Goal: Navigation & Orientation: Find specific page/section

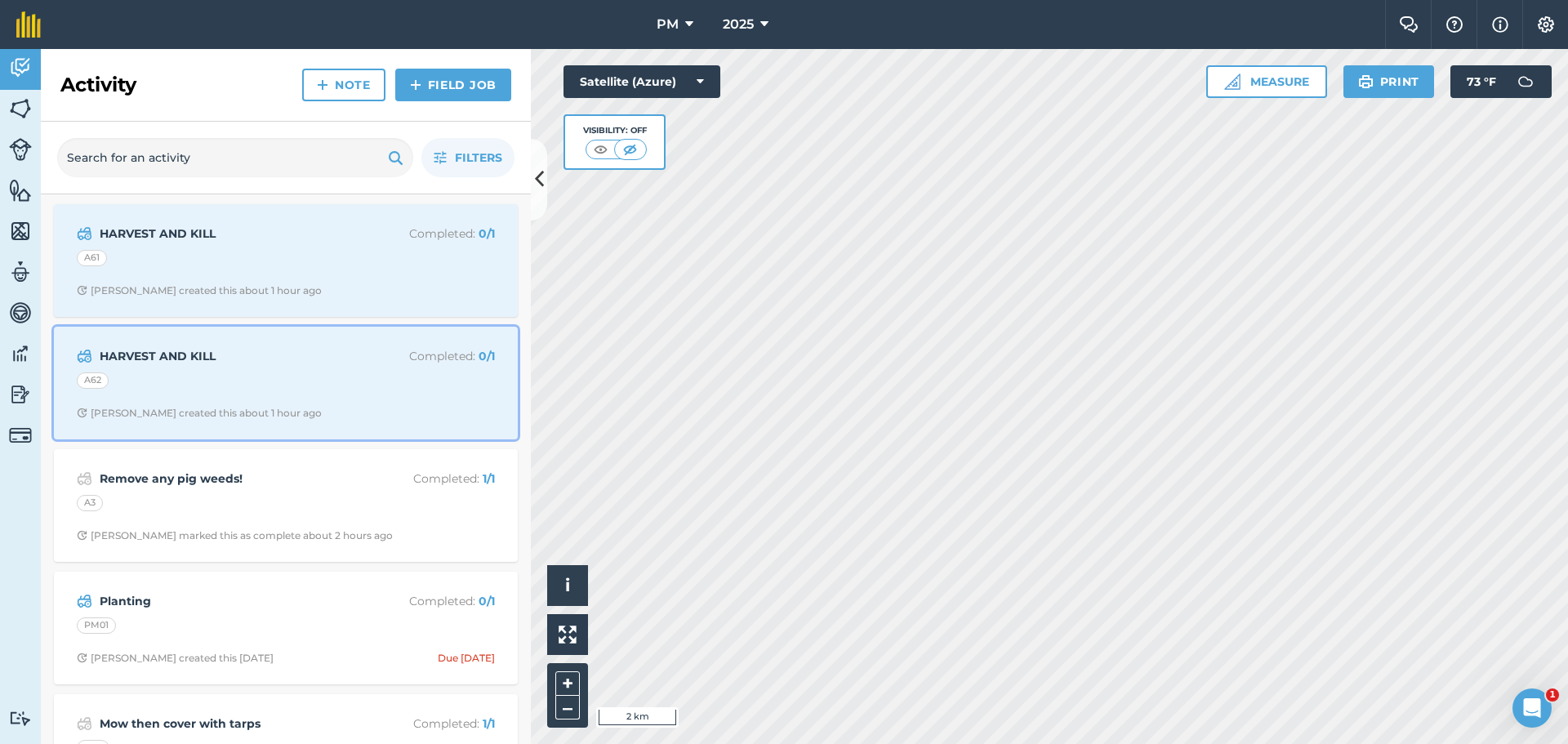
click at [275, 407] on span "[PERSON_NAME] created this about 1 hour ago" at bounding box center [286, 413] width 419 height 13
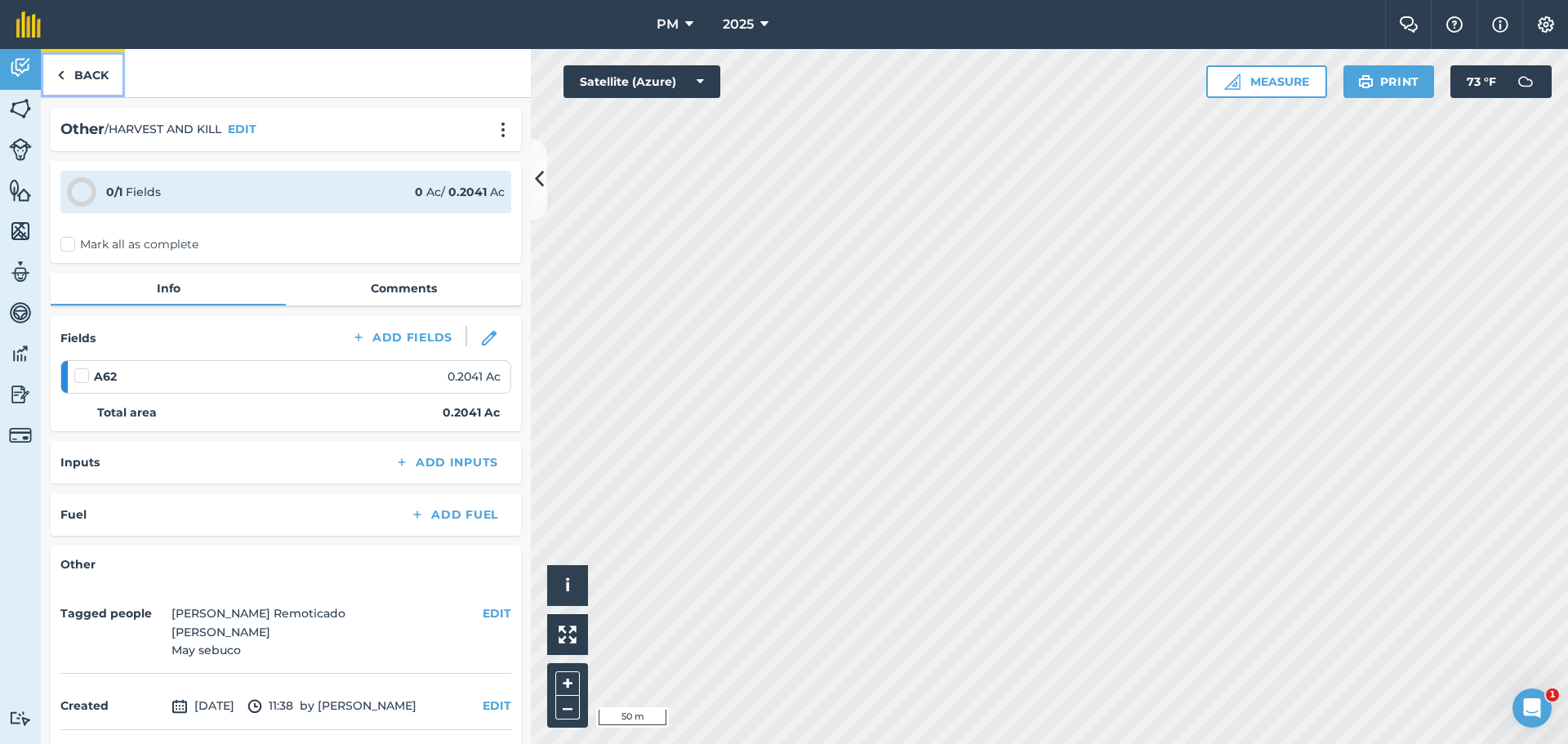
click at [91, 75] on link "Back" at bounding box center [83, 73] width 84 height 48
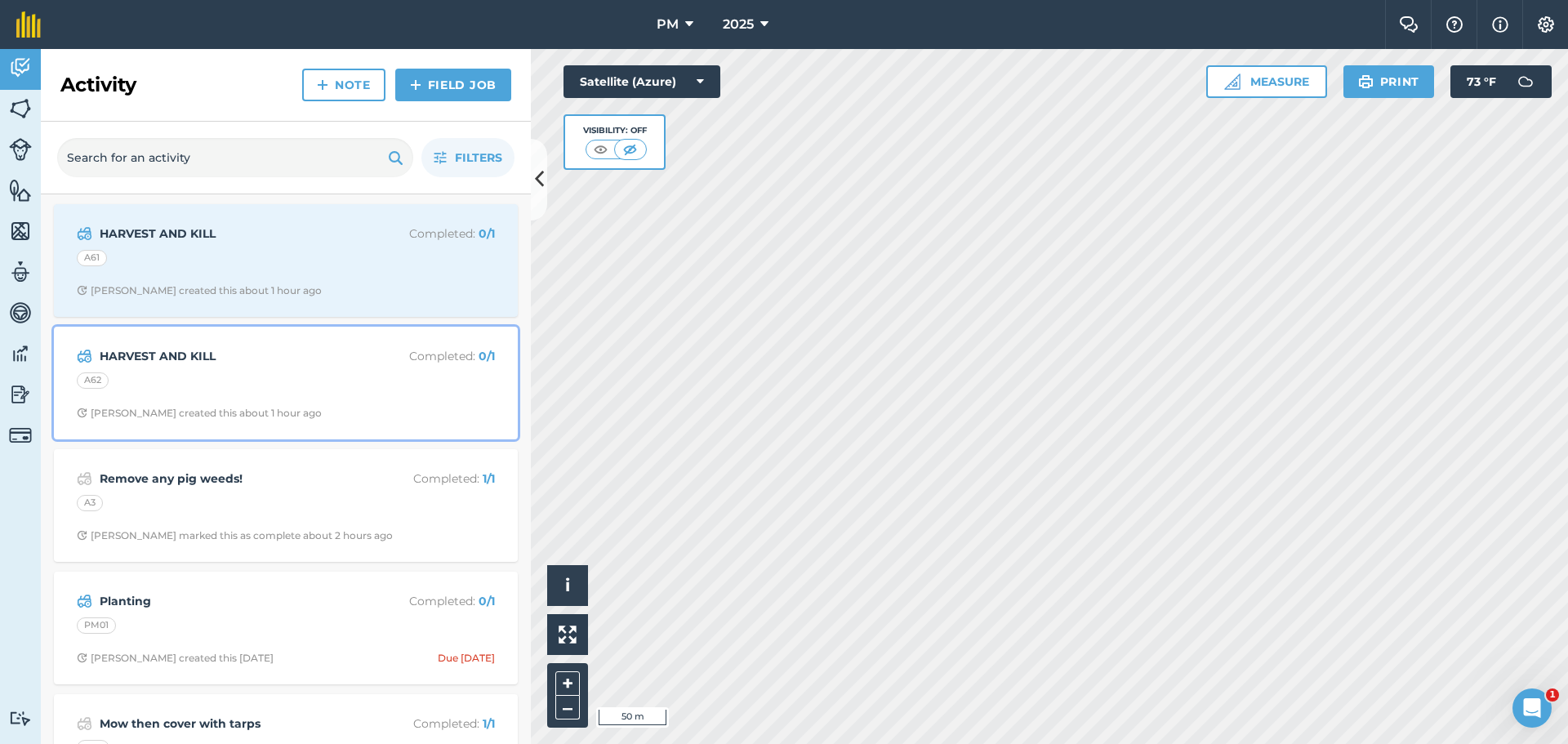
click at [207, 356] on strong "HARVEST AND KILL" at bounding box center [229, 356] width 259 height 18
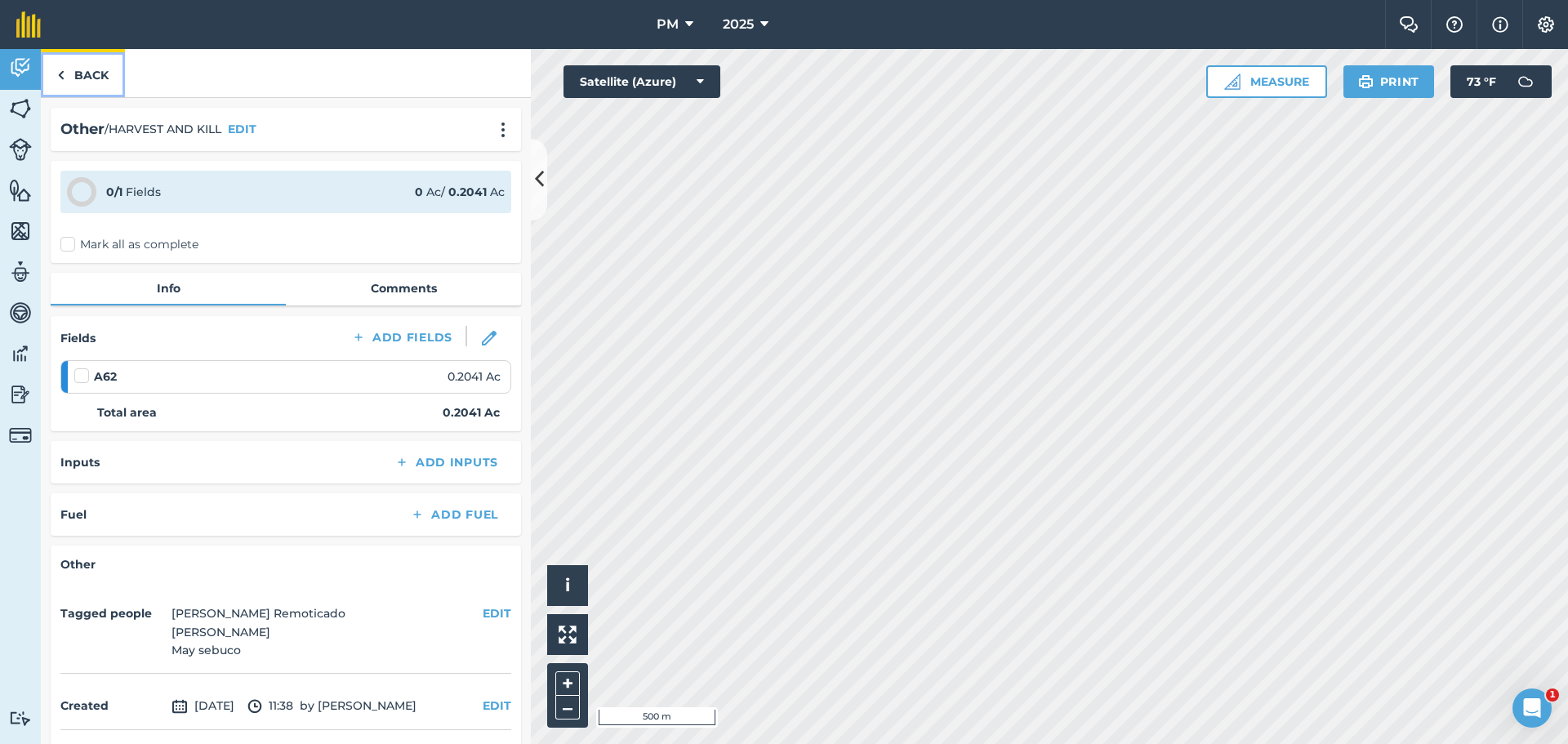
click at [87, 70] on link "Back" at bounding box center [83, 73] width 84 height 48
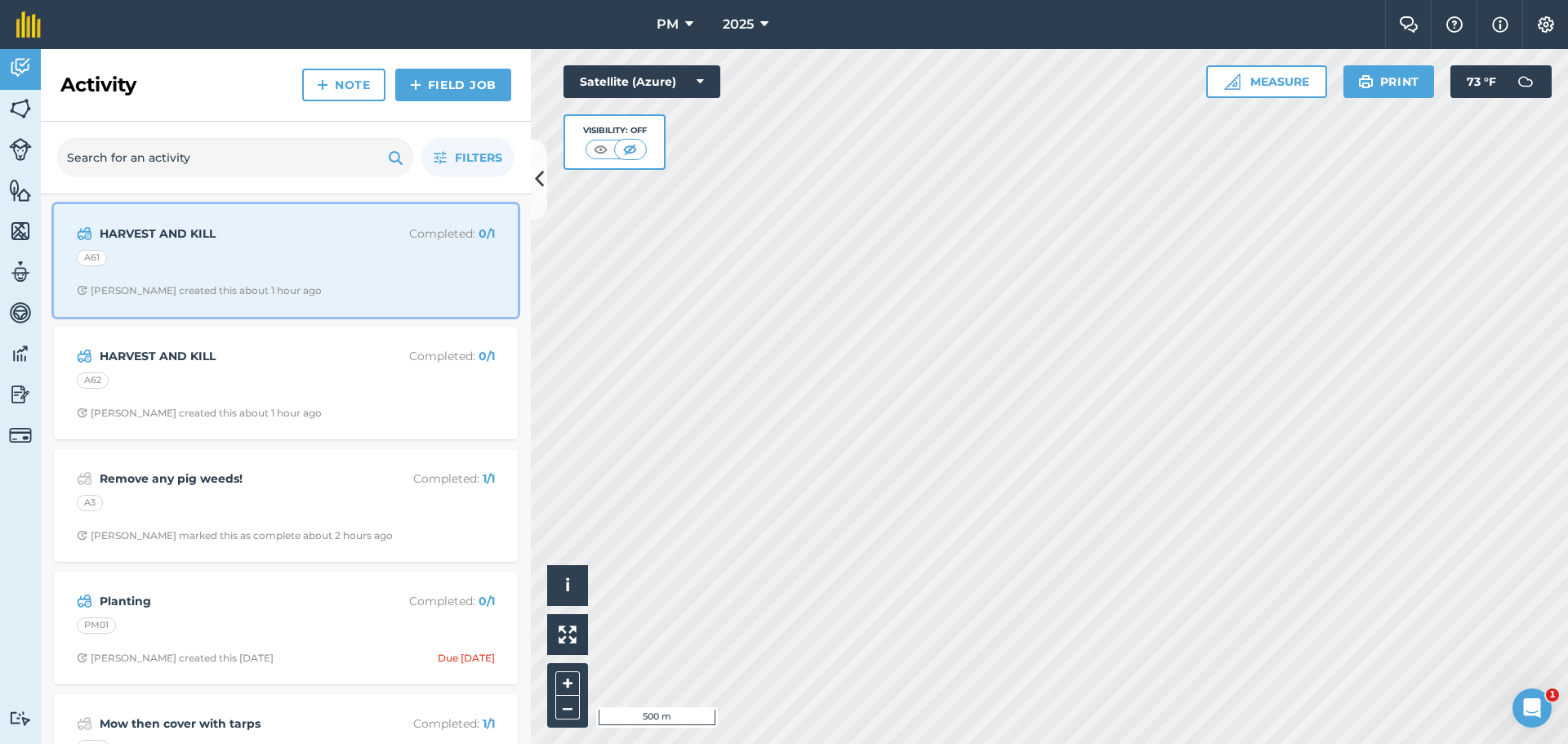
click at [168, 257] on div "A61" at bounding box center [286, 261] width 419 height 21
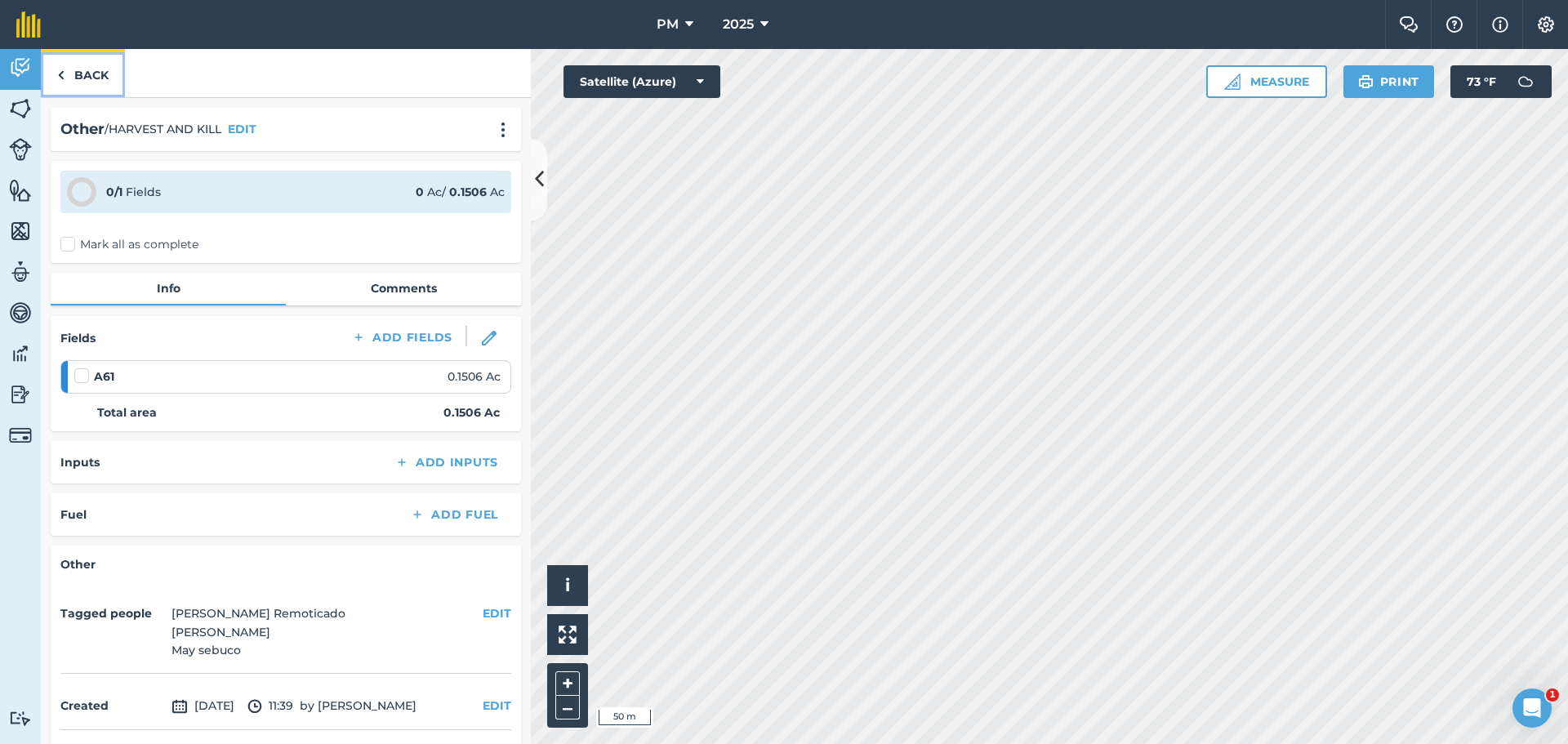
click at [72, 80] on link "Back" at bounding box center [83, 73] width 84 height 48
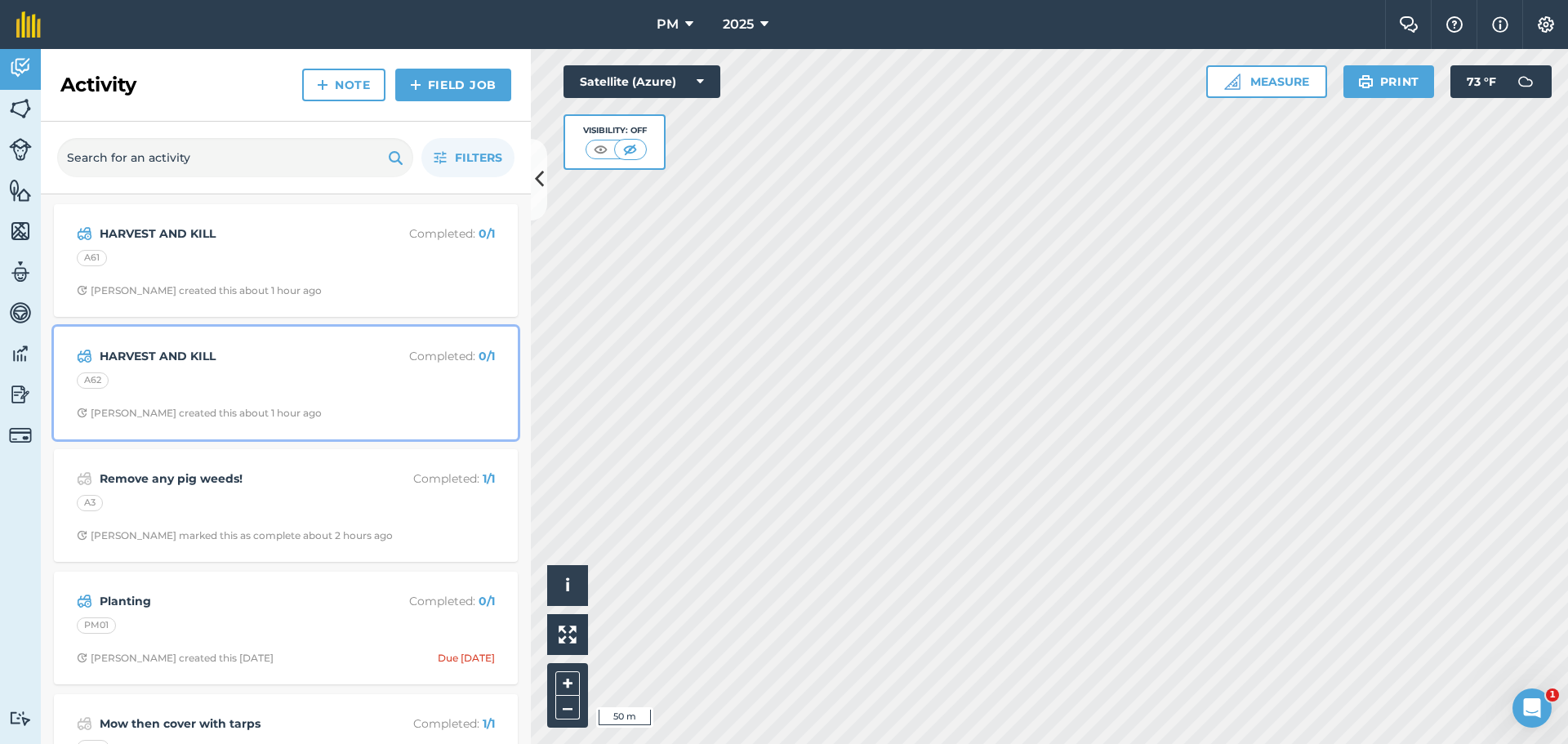
click at [218, 381] on div "A62" at bounding box center [286, 383] width 419 height 21
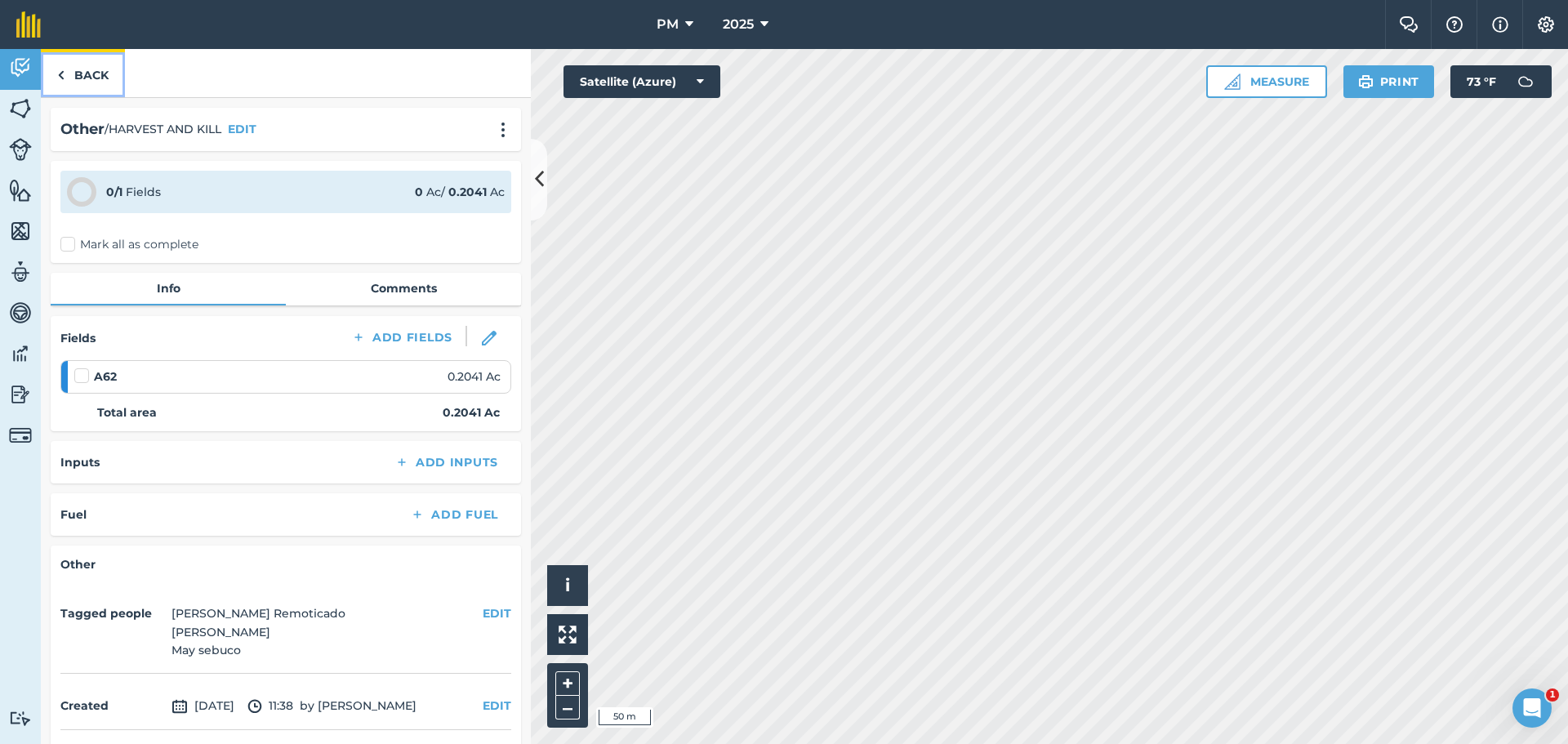
click at [89, 72] on link "Back" at bounding box center [83, 73] width 84 height 48
